Goal: Use online tool/utility: Use online tool/utility

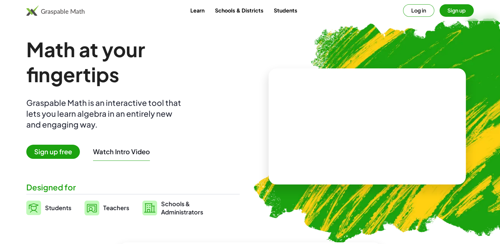
click at [76, 150] on span "Sign up free" at bounding box center [53, 152] width 54 height 14
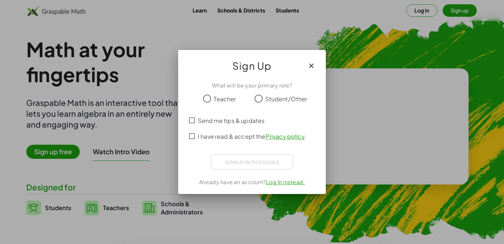
click at [394, 37] on div at bounding box center [252, 122] width 504 height 244
click at [310, 64] on icon "button" at bounding box center [312, 66] width 8 height 8
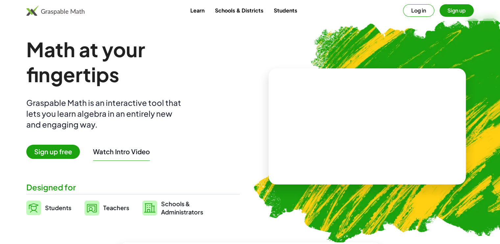
click at [420, 14] on button "Log in" at bounding box center [418, 10] width 31 height 12
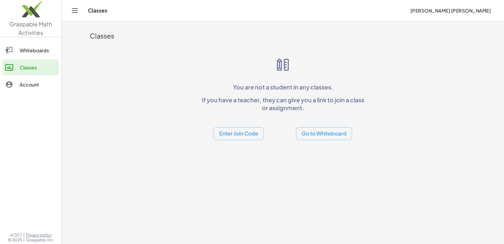
click at [334, 137] on button "Go to Whiteboard" at bounding box center [324, 133] width 56 height 13
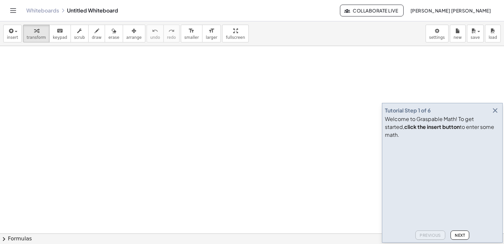
click at [496, 114] on icon "button" at bounding box center [496, 110] width 8 height 8
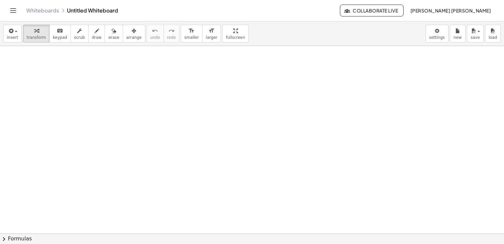
click at [79, 103] on div at bounding box center [252, 233] width 504 height 375
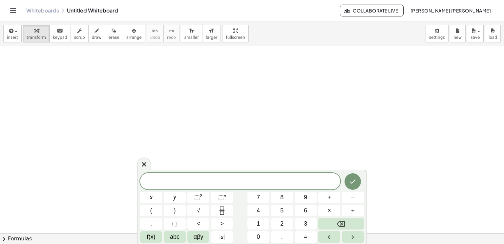
click at [79, 103] on div at bounding box center [252, 233] width 504 height 375
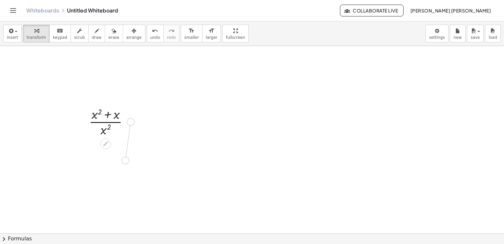
drag, startPoint x: 133, startPoint y: 121, endPoint x: 127, endPoint y: 159, distance: 38.8
click at [127, 159] on div "· ( + x 2 + x ) · x 2" at bounding box center [252, 233] width 504 height 375
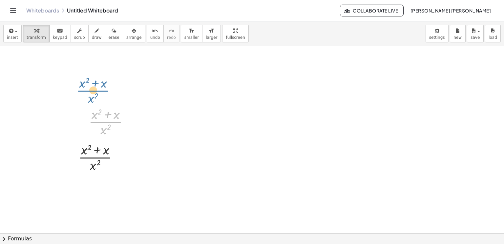
drag, startPoint x: 105, startPoint y: 120, endPoint x: 87, endPoint y: 78, distance: 45.8
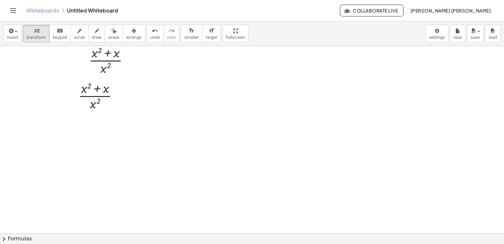
scroll to position [52, 0]
click at [96, 103] on div at bounding box center [101, 104] width 52 height 33
click at [96, 105] on div at bounding box center [101, 104] width 52 height 33
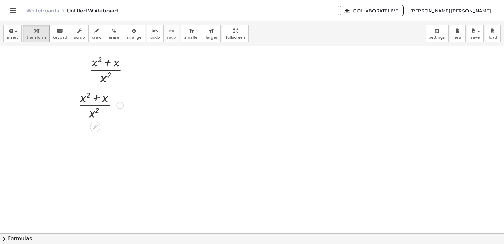
click at [96, 105] on div at bounding box center [101, 104] width 52 height 33
drag, startPoint x: 95, startPoint y: 115, endPoint x: 86, endPoint y: 108, distance: 11.7
click at [86, 108] on div at bounding box center [101, 104] width 52 height 33
drag, startPoint x: 78, startPoint y: 146, endPoint x: 77, endPoint y: 135, distance: 10.9
drag, startPoint x: 105, startPoint y: 179, endPoint x: 109, endPoint y: 167, distance: 12.7
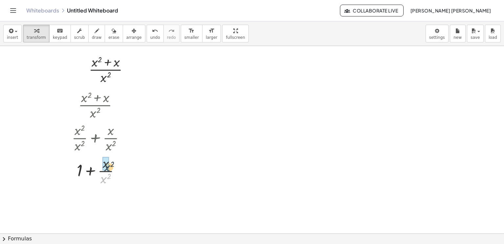
click at [109, 167] on div at bounding box center [101, 170] width 65 height 33
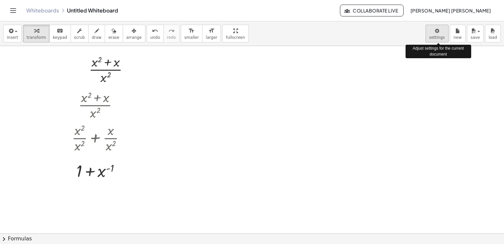
click at [443, 33] on body "Graspable Math Activities Whiteboards Classes Account v1.30.1 | Privacy policy …" at bounding box center [252, 122] width 504 height 244
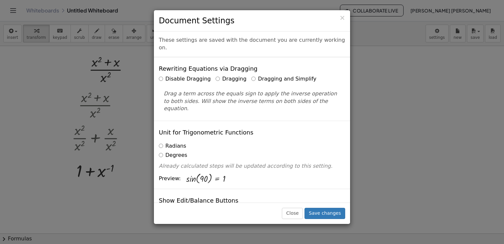
click at [190, 85] on div "Drag a term across the equals sign to apply the inverse operation to both sides…" at bounding box center [252, 99] width 187 height 28
click at [190, 77] on div "Disable Dragging Dragging Dragging and Simplify Drag a term across the equals s…" at bounding box center [252, 93] width 187 height 37
click at [188, 75] on label "Disable Dragging" at bounding box center [185, 79] width 52 height 8
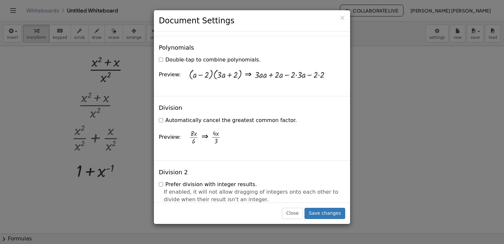
scroll to position [638, 0]
click at [226, 56] on label "Double-tap to combine polynomials." at bounding box center [210, 60] width 102 height 8
click at [260, 116] on label "Automatically cancel the greatest common factor." at bounding box center [228, 120] width 138 height 8
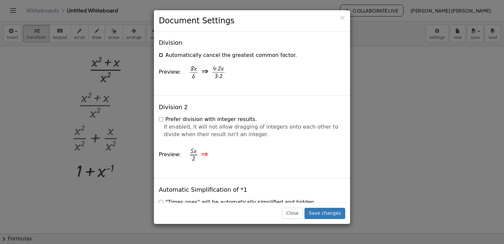
scroll to position [706, 0]
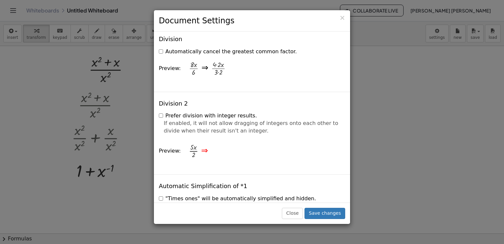
click at [231, 112] on label "Prefer division with integer results." at bounding box center [208, 116] width 98 height 8
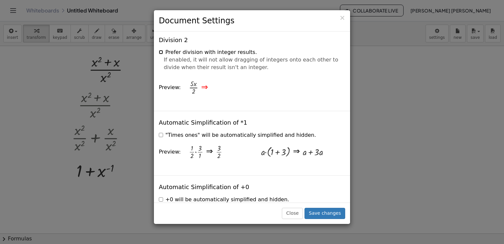
scroll to position [771, 0]
click at [258, 130] on label ""Times ones" will be automatically simplified and hidden." at bounding box center [237, 134] width 157 height 8
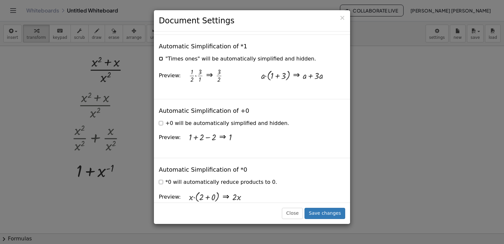
scroll to position [848, 0]
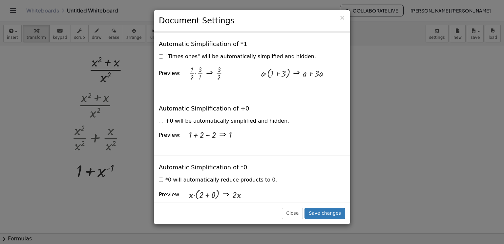
click at [242, 117] on label "+0 will be automatically simplified and hidden." at bounding box center [224, 121] width 130 height 8
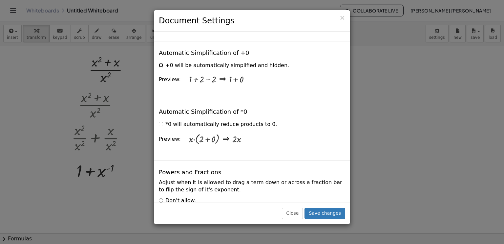
scroll to position [905, 0]
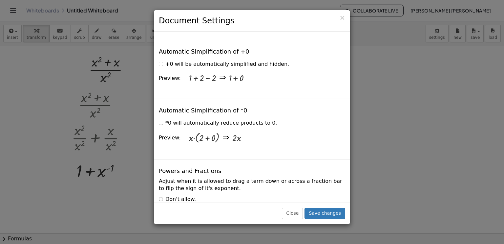
click at [257, 119] on label "*0 will automatically reduce products to 0." at bounding box center [218, 123] width 118 height 8
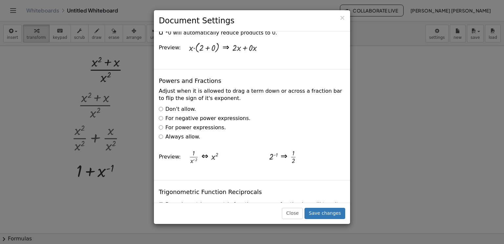
scroll to position [995, 0]
click at [193, 133] on label "Always allow." at bounding box center [179, 137] width 41 height 8
click at [185, 105] on label "Don't allow." at bounding box center [177, 109] width 37 height 8
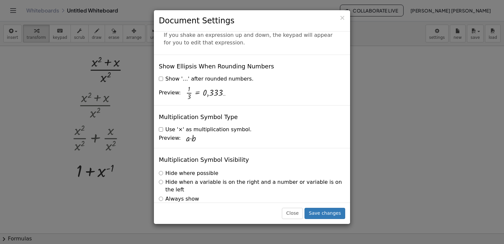
scroll to position [1580, 0]
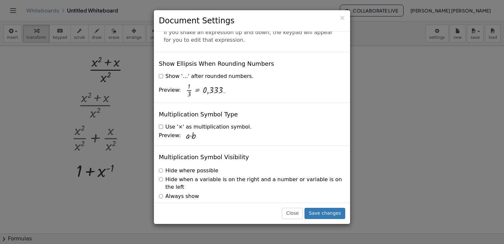
click at [212, 123] on label "Use '×' as multiplication symbol." at bounding box center [205, 127] width 93 height 8
click at [248, 176] on label "Hide when a variable is on the right and a number or variable is on the left" at bounding box center [252, 183] width 187 height 15
click at [190, 192] on label "Always show" at bounding box center [179, 196] width 40 height 8
click at [181, 167] on label "Hide where possible" at bounding box center [188, 171] width 59 height 8
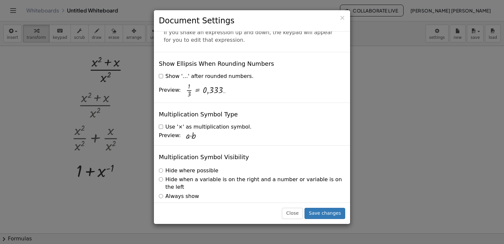
click at [180, 192] on label "Always show" at bounding box center [179, 196] width 40 height 8
click at [317, 213] on button "Save changes" at bounding box center [325, 213] width 41 height 11
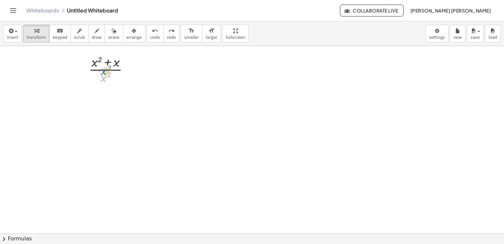
drag, startPoint x: 105, startPoint y: 81, endPoint x: 105, endPoint y: 74, distance: 6.6
click at [105, 74] on div at bounding box center [112, 69] width 52 height 33
drag, startPoint x: 104, startPoint y: 77, endPoint x: 104, endPoint y: 70, distance: 6.6
click at [104, 70] on div at bounding box center [112, 69] width 52 height 33
drag, startPoint x: 104, startPoint y: 76, endPoint x: 104, endPoint y: 62, distance: 14.1
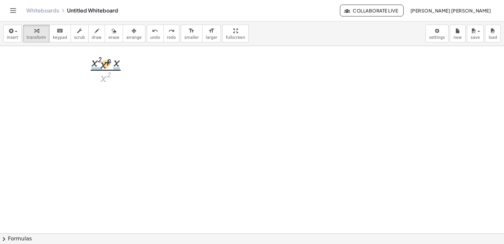
click at [104, 62] on div at bounding box center [112, 69] width 52 height 33
drag, startPoint x: 91, startPoint y: 112, endPoint x: 91, endPoint y: 103, distance: 9.2
click at [91, 103] on div at bounding box center [111, 101] width 65 height 33
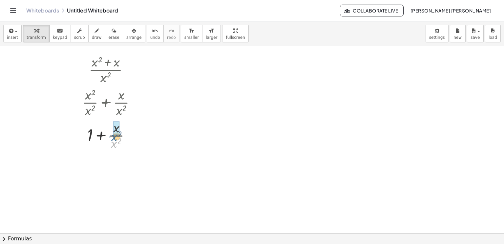
drag, startPoint x: 116, startPoint y: 142, endPoint x: 116, endPoint y: 135, distance: 7.2
click at [116, 135] on div at bounding box center [111, 134] width 65 height 33
click at [441, 35] on body "Graspable Math Activities Whiteboards Classes Account v1.30.1 | Privacy policy …" at bounding box center [252, 122] width 504 height 244
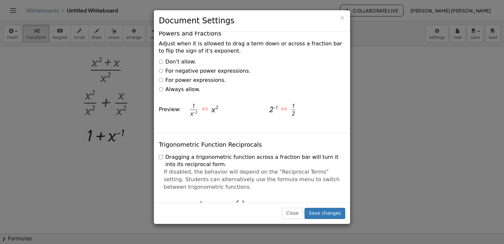
scroll to position [1042, 0]
click at [190, 68] on label "For negative power expressions." at bounding box center [205, 72] width 92 height 8
click at [326, 213] on button "Save changes" at bounding box center [325, 213] width 41 height 11
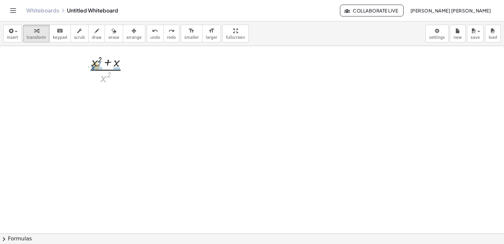
drag, startPoint x: 105, startPoint y: 80, endPoint x: 95, endPoint y: 69, distance: 15.1
click at [95, 69] on div at bounding box center [112, 69] width 52 height 33
drag, startPoint x: 91, startPoint y: 108, endPoint x: 91, endPoint y: 99, distance: 9.2
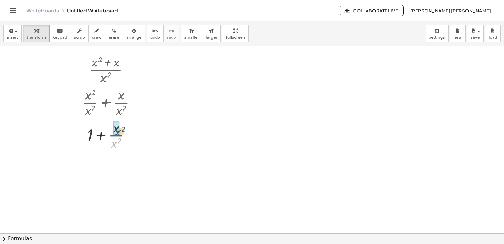
drag, startPoint x: 116, startPoint y: 142, endPoint x: 120, endPoint y: 130, distance: 12.5
click at [120, 130] on div at bounding box center [111, 134] width 65 height 33
click at [445, 31] on body "Graspable Math Activities Whiteboards Classes Account v1.30.1 | Privacy policy …" at bounding box center [252, 122] width 504 height 244
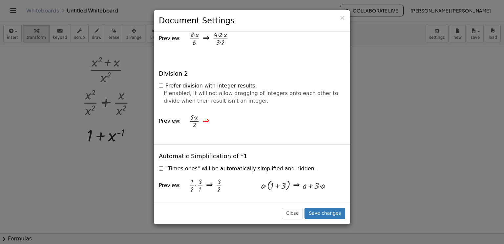
scroll to position [721, 0]
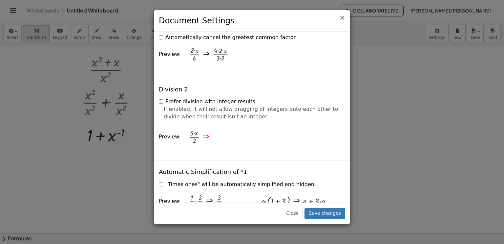
click at [344, 21] on span "×" at bounding box center [343, 18] width 6 height 8
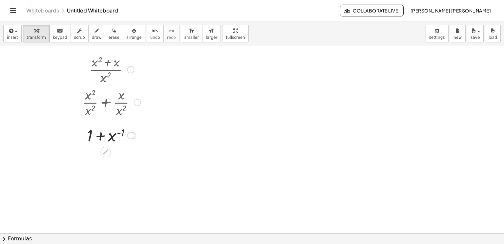
click at [108, 77] on div at bounding box center [111, 69] width 65 height 33
drag, startPoint x: 108, startPoint y: 77, endPoint x: 103, endPoint y: 77, distance: 5.3
click at [103, 77] on div at bounding box center [111, 69] width 65 height 33
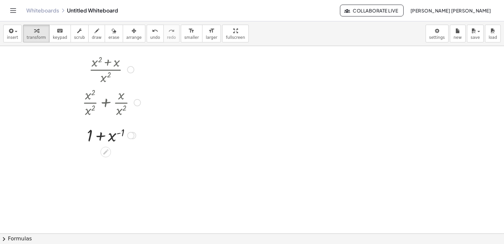
click at [103, 77] on div at bounding box center [111, 69] width 65 height 33
drag, startPoint x: 103, startPoint y: 77, endPoint x: 117, endPoint y: 64, distance: 19.3
click at [117, 64] on div at bounding box center [111, 69] width 65 height 33
click at [104, 78] on div at bounding box center [111, 69] width 65 height 33
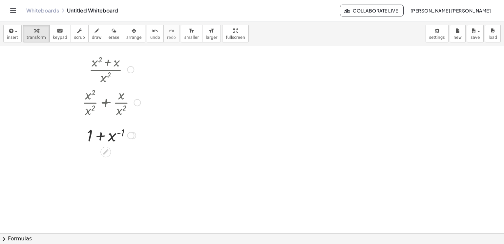
click at [104, 69] on div at bounding box center [111, 69] width 65 height 33
click at [105, 67] on div at bounding box center [111, 69] width 65 height 33
click at [106, 71] on div at bounding box center [111, 69] width 65 height 33
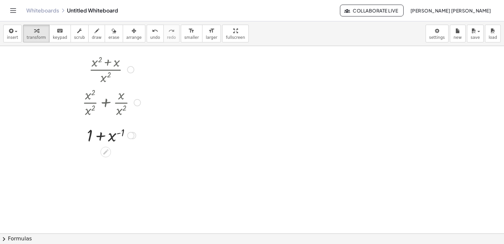
click at [106, 71] on div at bounding box center [111, 69] width 65 height 33
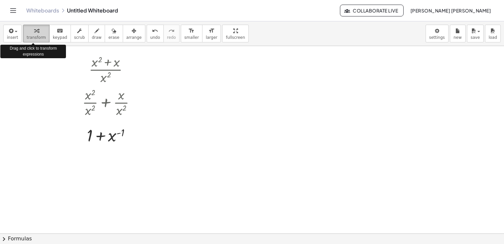
click at [29, 32] on div "button" at bounding box center [36, 31] width 19 height 8
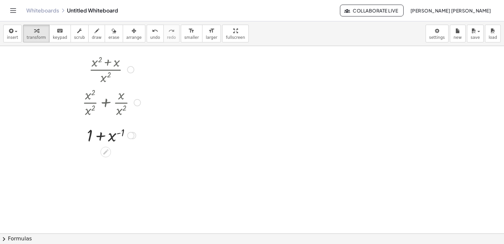
click at [99, 71] on div at bounding box center [111, 69] width 65 height 33
drag, startPoint x: 99, startPoint y: 71, endPoint x: 131, endPoint y: 68, distance: 32.0
click at [131, 68] on div at bounding box center [130, 69] width 7 height 7
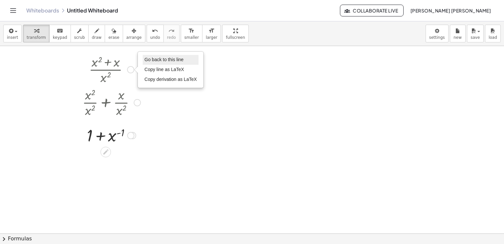
click at [148, 57] on span "Go back to this line" at bounding box center [164, 59] width 39 height 5
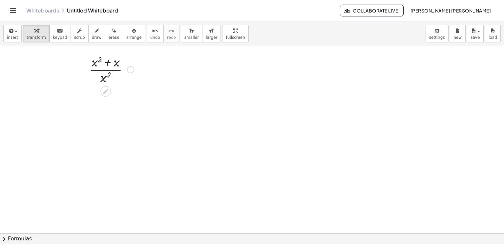
click at [112, 69] on div at bounding box center [112, 69] width 52 height 33
drag, startPoint x: 106, startPoint y: 69, endPoint x: 104, endPoint y: 128, distance: 59.2
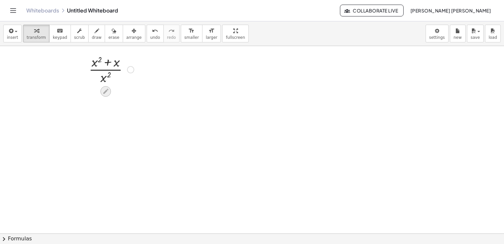
click at [108, 94] on icon at bounding box center [105, 91] width 7 height 7
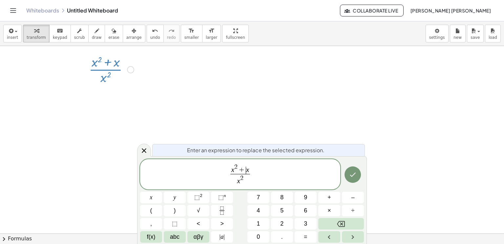
click at [244, 186] on span "x 2 + ​ x x 2 ​" at bounding box center [240, 174] width 200 height 23
click at [246, 182] on span "x 2 ​" at bounding box center [240, 180] width 19 height 12
click at [235, 182] on span "​ x" at bounding box center [240, 180] width 19 height 12
click at [242, 169] on span "+" at bounding box center [242, 170] width 9 height 7
click at [350, 177] on icon "Done" at bounding box center [353, 174] width 8 height 8
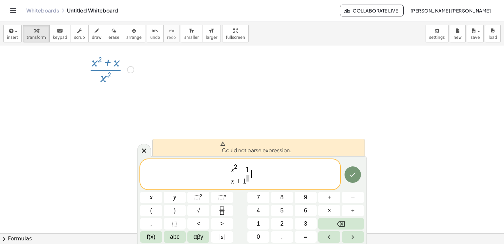
click at [274, 187] on div "x 2 − 1 x + 1 ​ ​" at bounding box center [240, 174] width 200 height 30
click at [256, 180] on span "x 2 − 1 x + 1 ​ ​" at bounding box center [240, 174] width 200 height 23
click at [247, 180] on span "​" at bounding box center [248, 178] width 3 height 6
click at [349, 176] on button "Done" at bounding box center [353, 174] width 16 height 16
click at [240, 172] on span "−" at bounding box center [241, 170] width 9 height 7
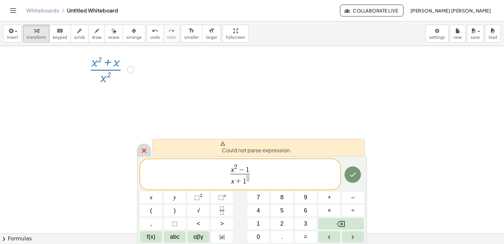
click at [142, 154] on icon at bounding box center [144, 150] width 8 height 8
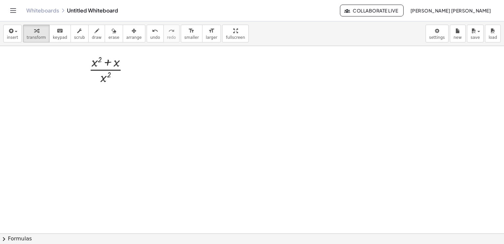
click at [131, 118] on div at bounding box center [252, 181] width 504 height 375
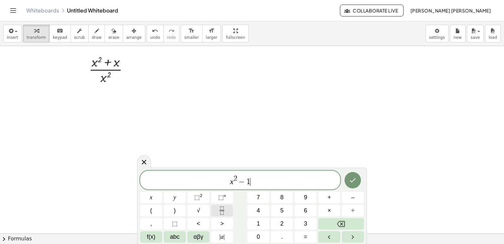
click at [220, 211] on icon "Fraction" at bounding box center [222, 210] width 8 height 8
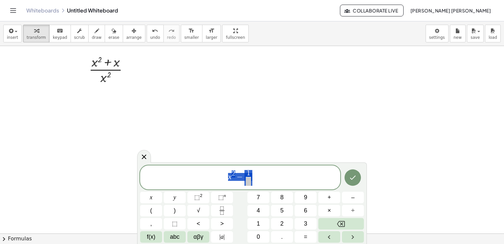
drag, startPoint x: 258, startPoint y: 178, endPoint x: 224, endPoint y: 177, distance: 34.2
click at [224, 177] on span "x 2 − 1 ​" at bounding box center [240, 177] width 200 height 17
click at [221, 211] on icon "Fraction" at bounding box center [221, 212] width 3 height 3
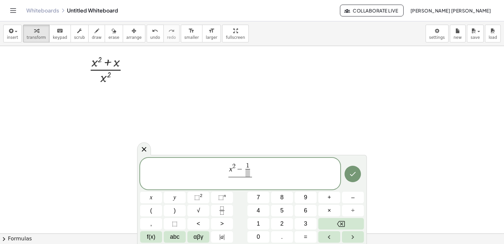
click at [248, 173] on span at bounding box center [248, 173] width 5 height 8
click at [246, 183] on span "​" at bounding box center [240, 181] width 23 height 9
click at [354, 180] on button "Done" at bounding box center [353, 174] width 16 height 16
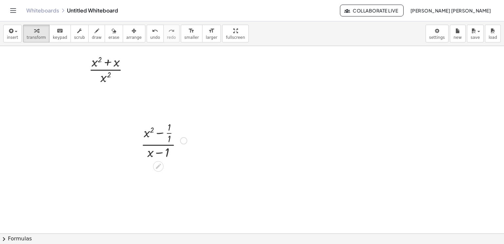
click at [170, 131] on div at bounding box center [164, 140] width 53 height 41
click at [170, 131] on div at bounding box center [165, 139] width 50 height 33
click at [163, 178] on div at bounding box center [164, 176] width 53 height 33
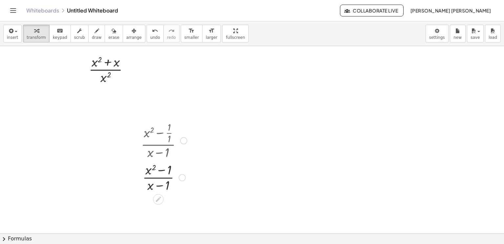
click at [163, 178] on div at bounding box center [164, 176] width 53 height 33
drag, startPoint x: 161, startPoint y: 186, endPoint x: 162, endPoint y: 182, distance: 3.4
click at [162, 182] on div at bounding box center [164, 176] width 53 height 33
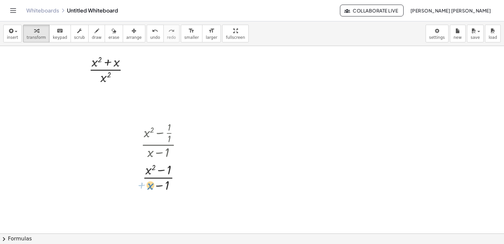
click at [151, 183] on div at bounding box center [164, 176] width 53 height 33
click at [143, 180] on div at bounding box center [164, 176] width 53 height 33
click at [183, 176] on div at bounding box center [182, 177] width 7 height 7
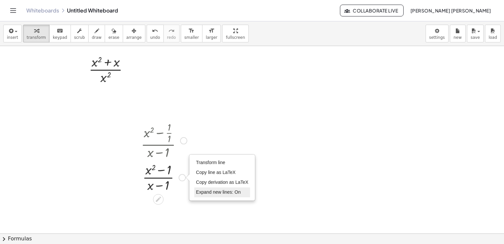
click at [213, 194] on span "Expand new lines: On" at bounding box center [218, 191] width 45 height 5
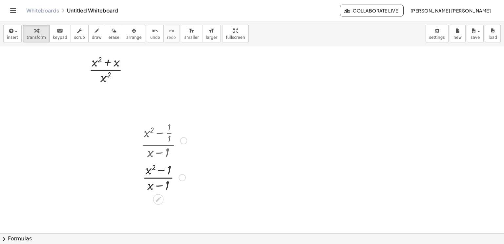
click at [157, 171] on div at bounding box center [164, 176] width 53 height 33
